Goal: Navigation & Orientation: Find specific page/section

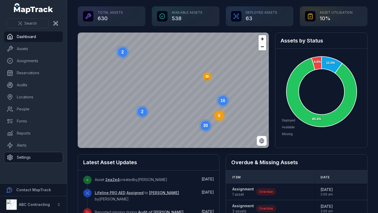
click at [36, 160] on link "Settings" at bounding box center [33, 157] width 58 height 10
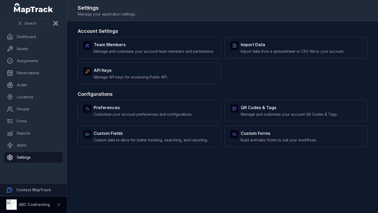
click at [55, 204] on button "ABC Contracting" at bounding box center [33, 204] width 67 height 17
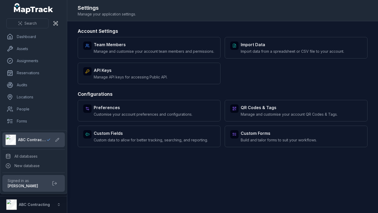
click at [103, 176] on div "Search Dashboard Assets Assignments Reservations Audits Locations People Forms …" at bounding box center [189, 106] width 378 height 213
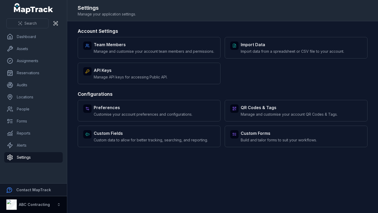
click at [41, 201] on div "ABC Contracting" at bounding box center [28, 204] width 44 height 10
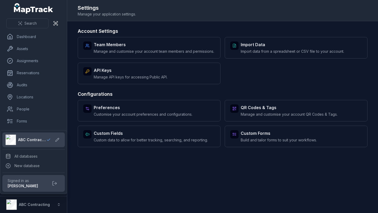
click at [73, 44] on div "Search Dashboard Assets Assignments Reservations Audits Locations People Forms …" at bounding box center [189, 106] width 378 height 213
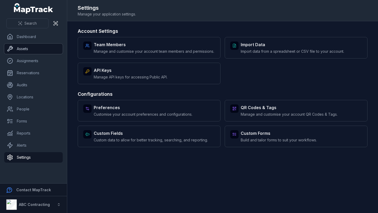
click at [26, 50] on link "Assets" at bounding box center [33, 49] width 58 height 10
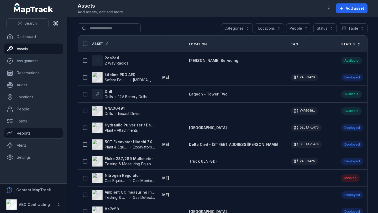
click at [42, 132] on link "Reports" at bounding box center [33, 133] width 58 height 10
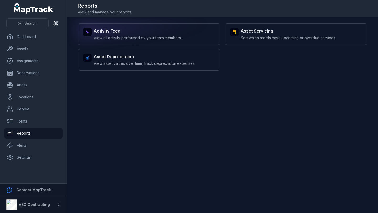
click at [129, 40] on div "Activity Feed View all activity performed by your team members." at bounding box center [149, 34] width 143 height 22
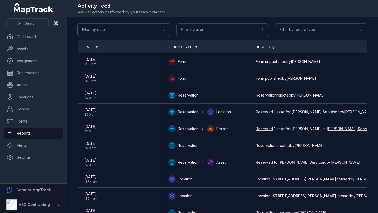
click at [103, 29] on button "Filter by date" at bounding box center [124, 29] width 92 height 13
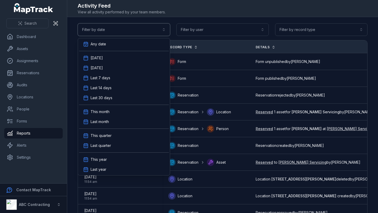
click at [114, 29] on button "Filter by date" at bounding box center [124, 29] width 92 height 13
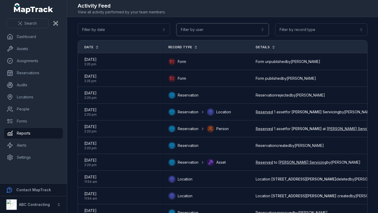
click at [192, 26] on button "Filter by user" at bounding box center [222, 29] width 92 height 13
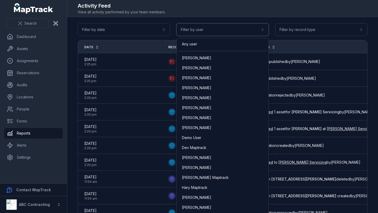
click at [193, 26] on button "Filter by user" at bounding box center [222, 29] width 92 height 13
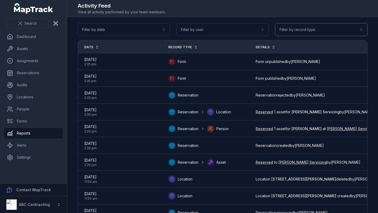
click at [299, 24] on button "Filter by record type" at bounding box center [321, 29] width 92 height 13
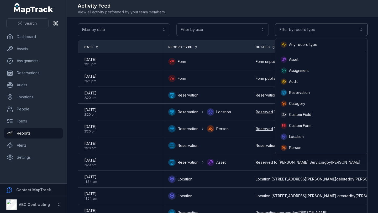
click at [296, 29] on button "Filter by record type" at bounding box center [321, 29] width 92 height 13
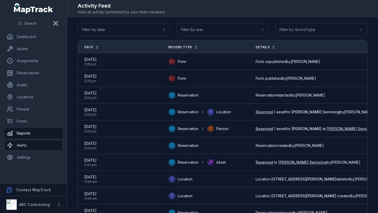
click at [29, 148] on link "Alerts" at bounding box center [33, 145] width 58 height 10
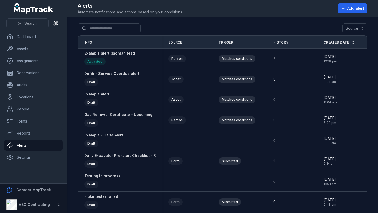
click at [32, 10] on icon "MapTrack" at bounding box center [37, 10] width 32 height 7
